Goal: Information Seeking & Learning: Learn about a topic

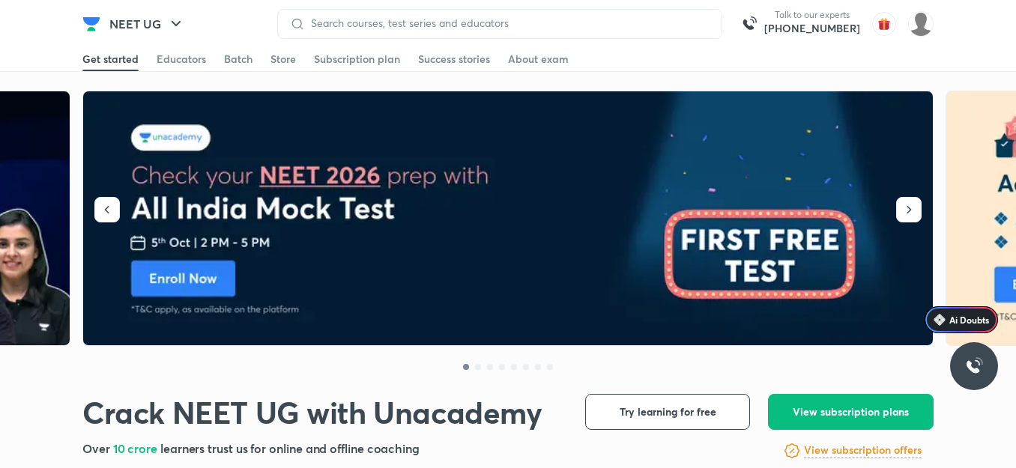
click at [89, 24] on img at bounding box center [91, 24] width 18 height 18
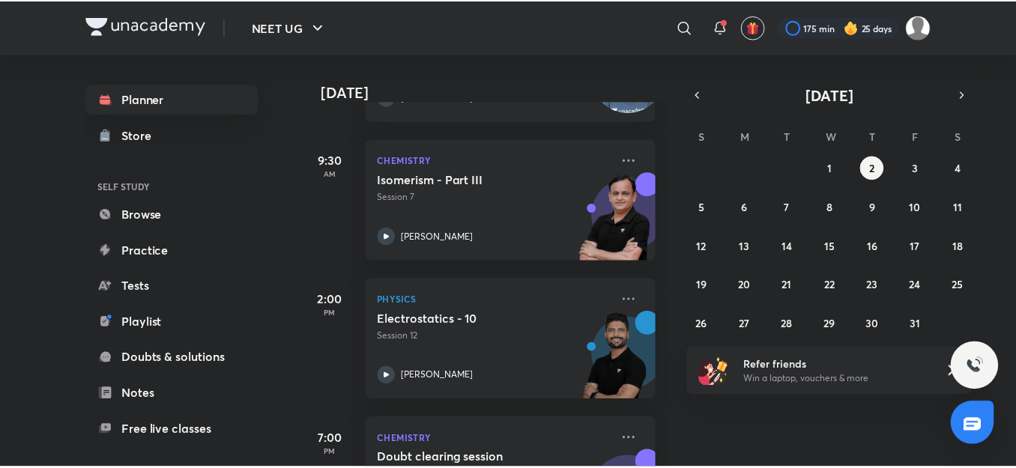
scroll to position [422, 0]
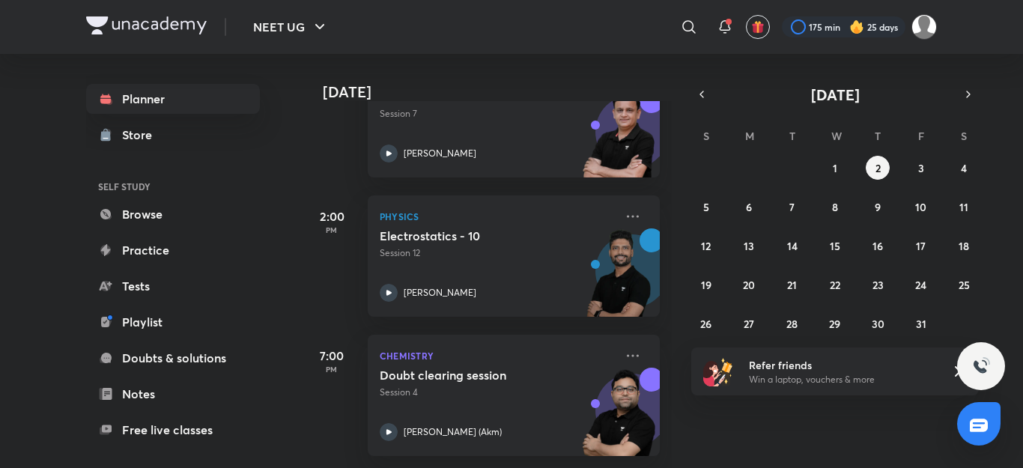
click at [688, 346] on div "Today Good afternoon, Divya You have 4 events today Give us your feedback on le…" at bounding box center [661, 261] width 718 height 414
click at [687, 348] on div "Today Good afternoon, Divya You have 4 events today Give us your feedback on le…" at bounding box center [661, 261] width 718 height 414
click at [688, 24] on icon at bounding box center [689, 27] width 18 height 18
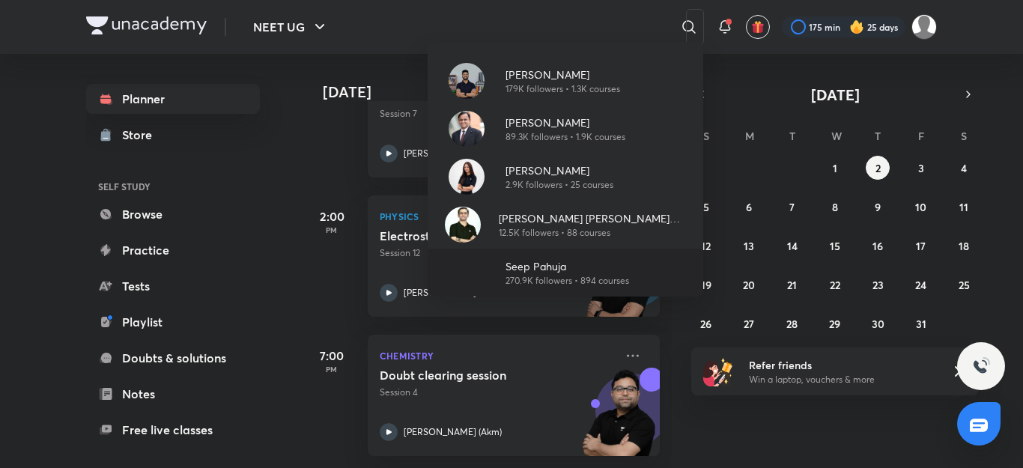
click at [570, 254] on div "Seep Pahuja 270.9K followers • 894 courses" at bounding box center [566, 273] width 276 height 48
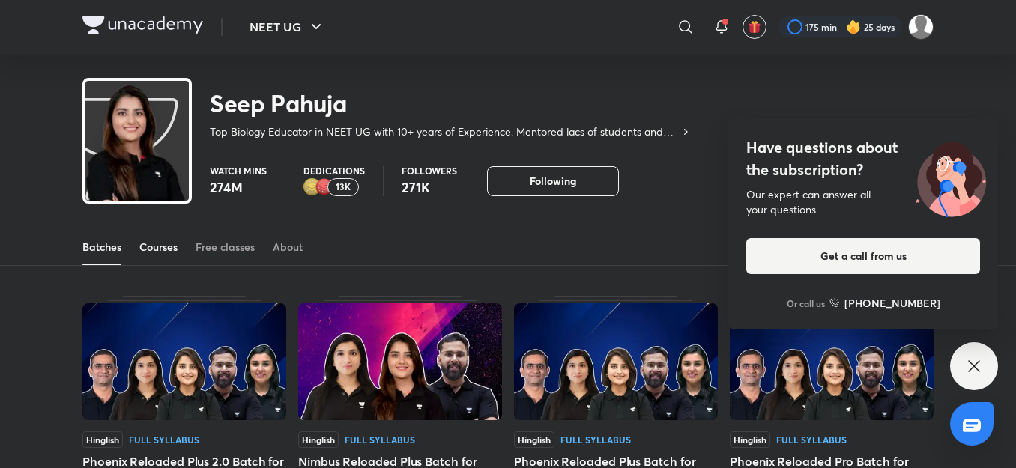
click at [162, 254] on div "Courses" at bounding box center [158, 247] width 38 height 15
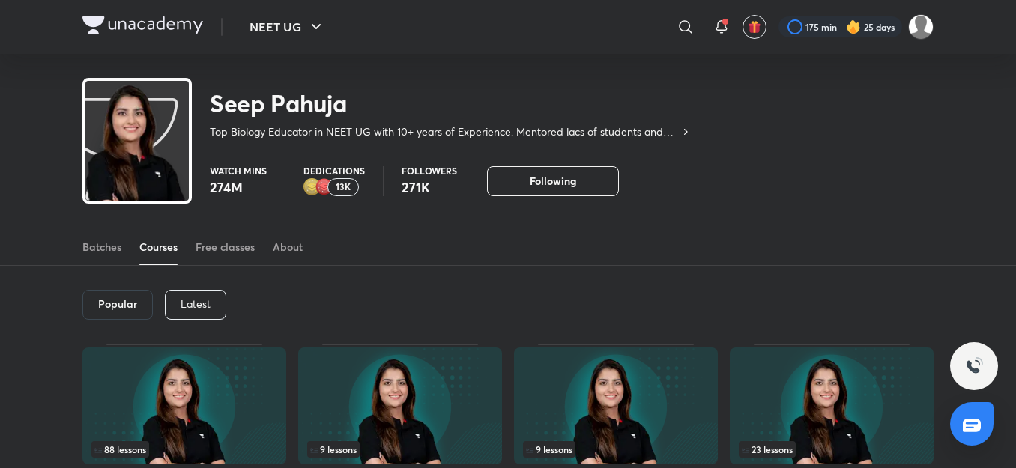
click at [195, 307] on p "Latest" at bounding box center [196, 304] width 30 height 12
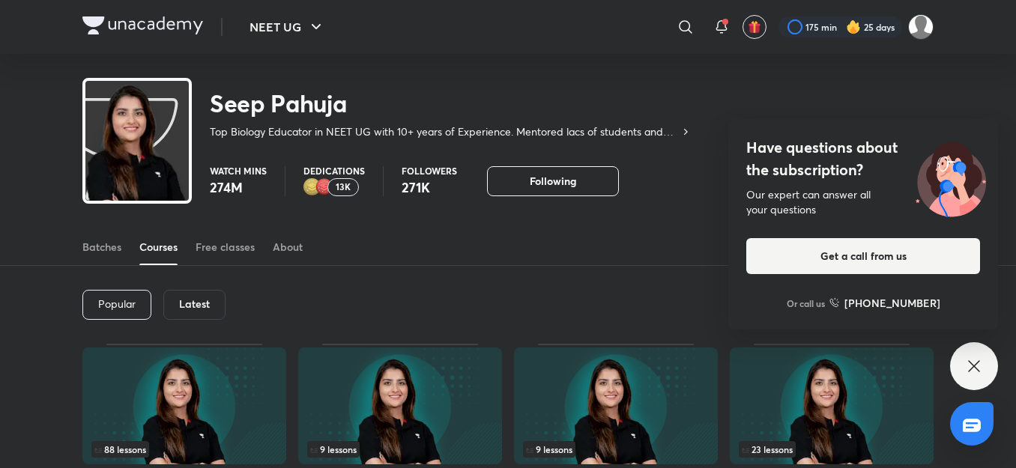
click at [225, 309] on div "Popular Latest" at bounding box center [507, 305] width 851 height 78
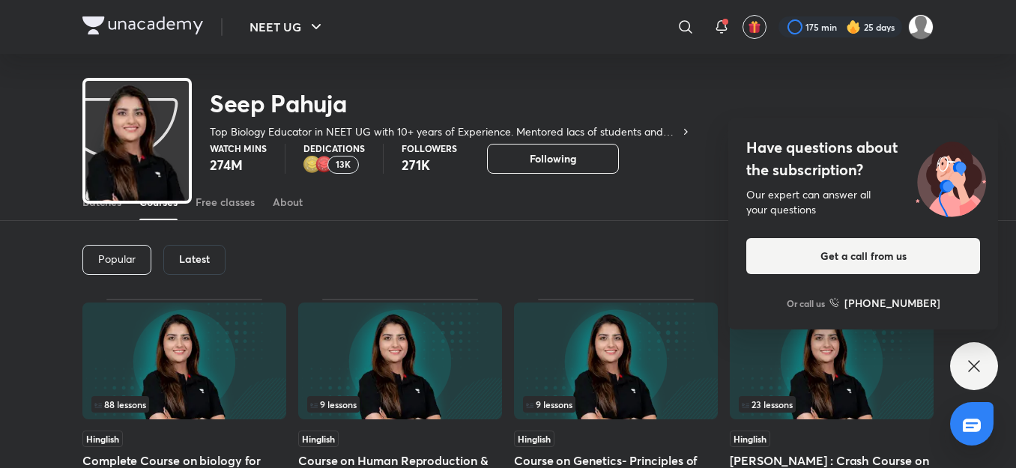
click at [203, 270] on div "Latest" at bounding box center [194, 260] width 62 height 30
click at [139, 255] on div "Popular" at bounding box center [116, 260] width 69 height 30
click at [128, 254] on h6 "Popular" at bounding box center [117, 259] width 39 height 12
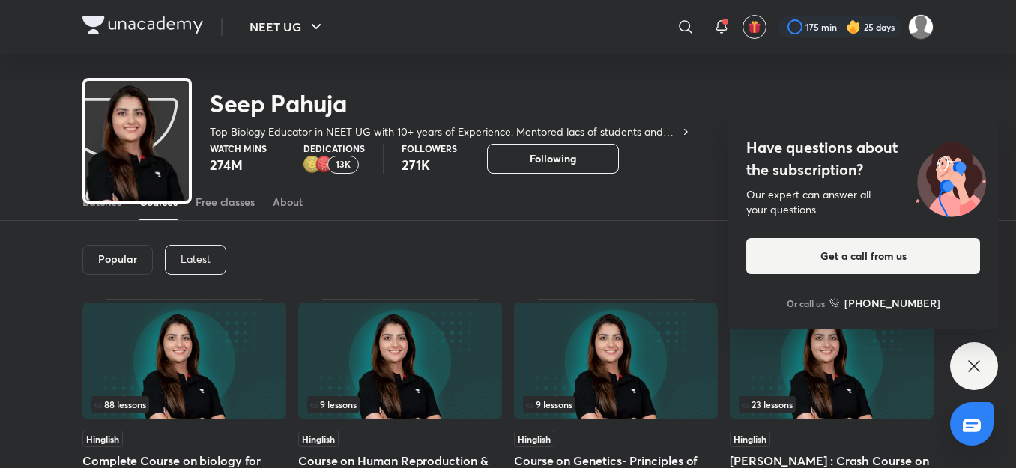
click at [204, 261] on p "Latest" at bounding box center [196, 259] width 30 height 12
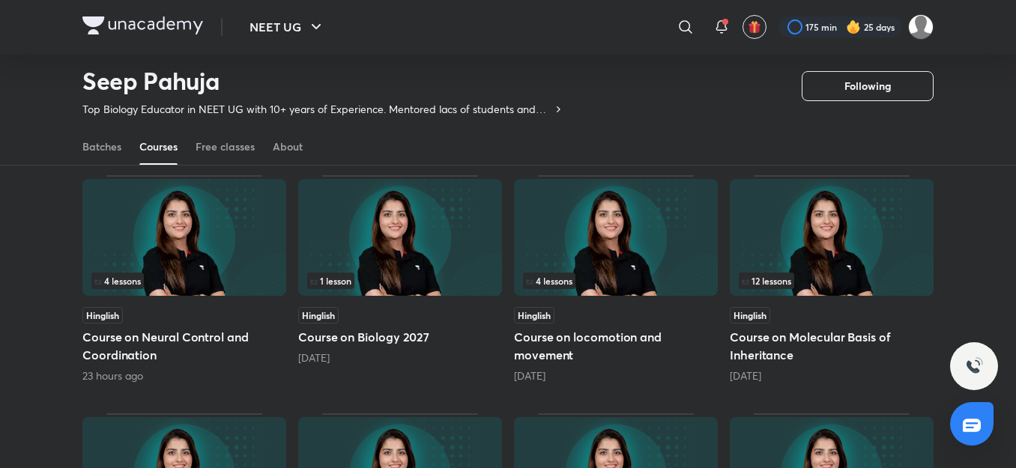
scroll to position [125, 0]
click at [211, 219] on img at bounding box center [184, 236] width 204 height 117
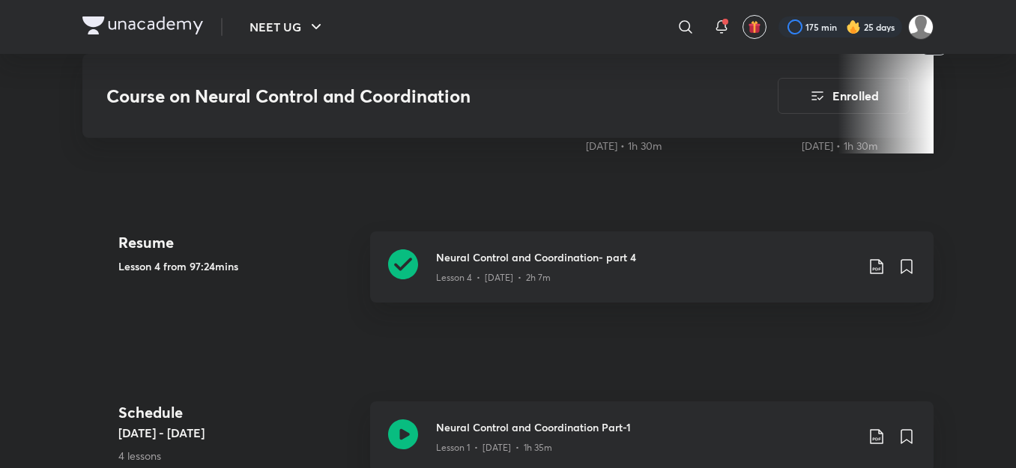
scroll to position [689, 0]
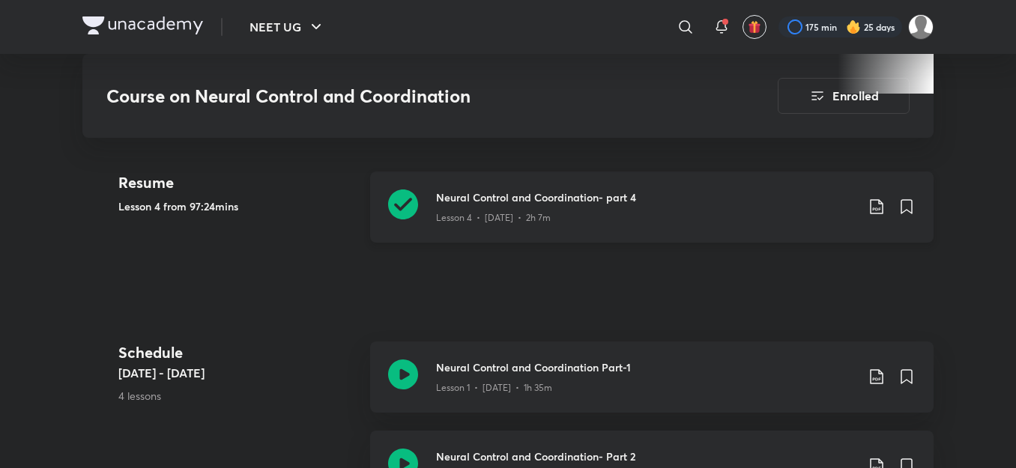
click at [556, 176] on div "Neural Control and Coordination- part 4 Lesson 4 • [DATE] • 2h 7m" at bounding box center [651, 207] width 563 height 71
